Goal: Task Accomplishment & Management: Manage account settings

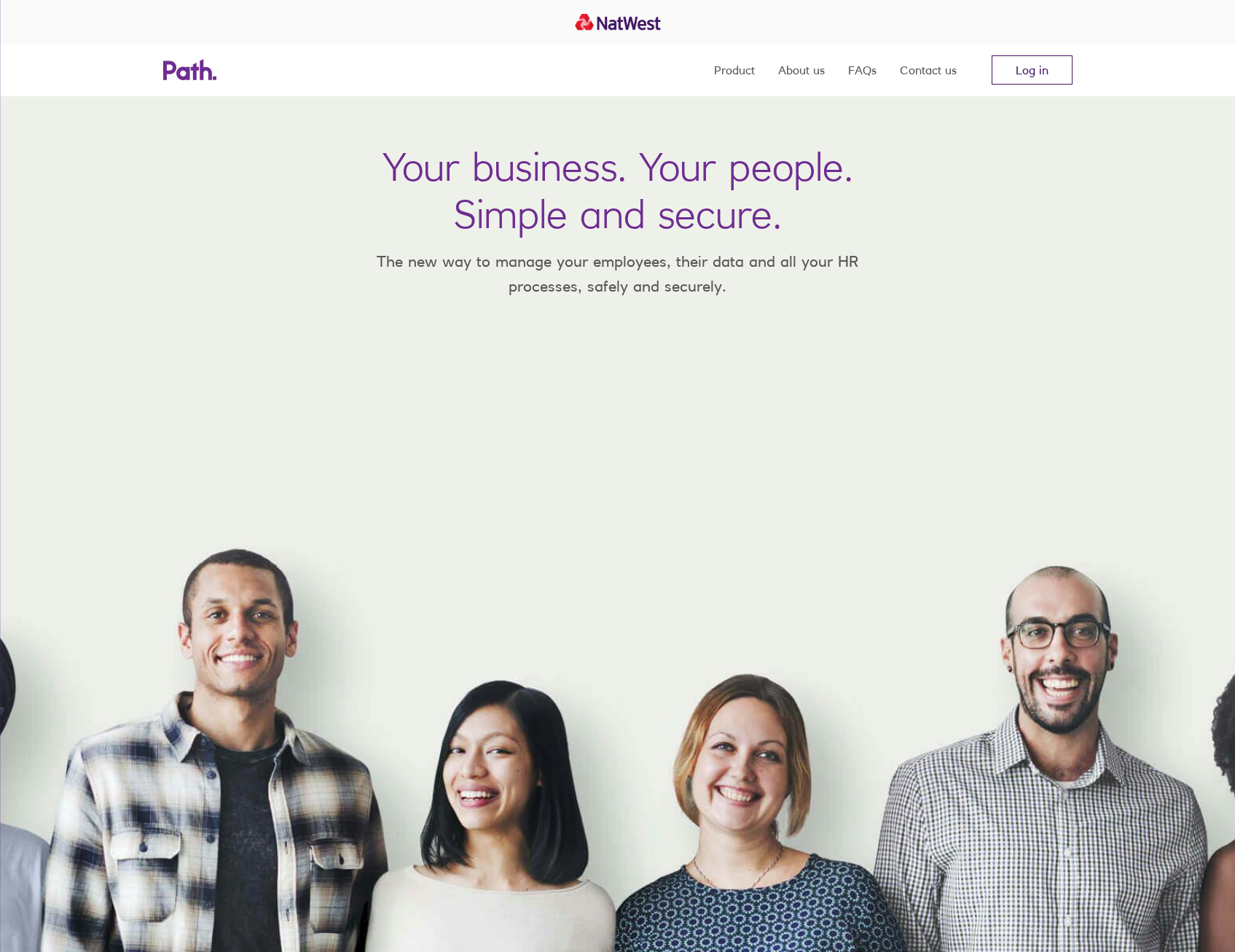
click at [1065, 62] on link "Log in" at bounding box center [1032, 70] width 81 height 29
